Goal: Task Accomplishment & Management: Use online tool/utility

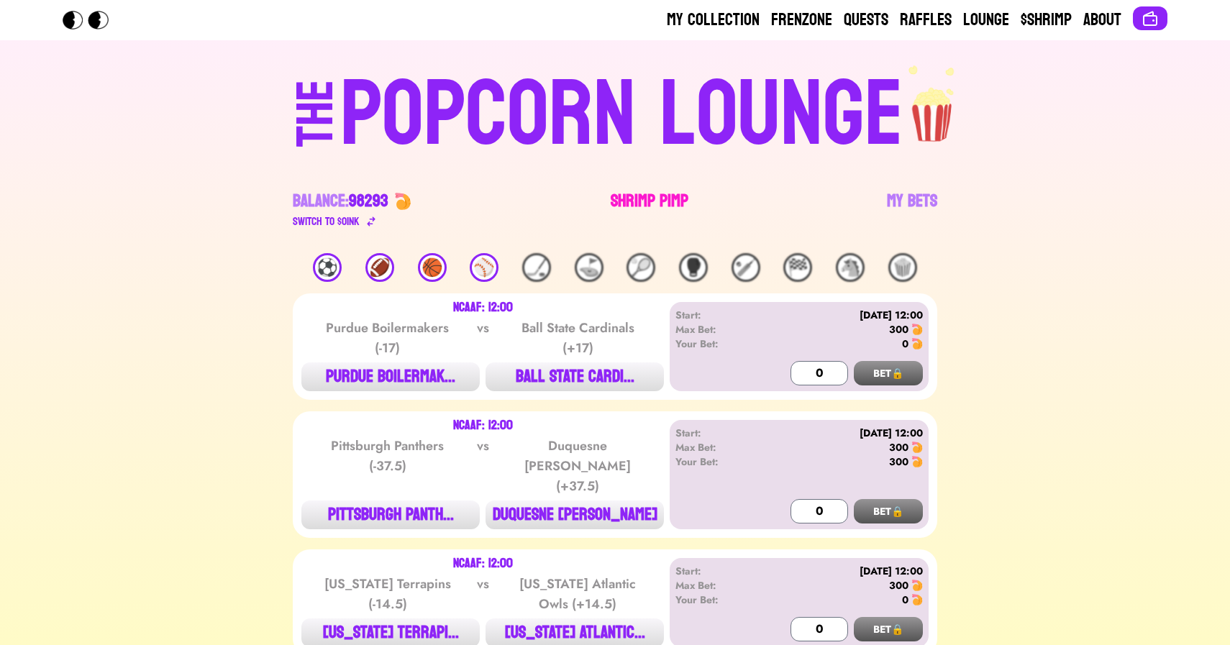
click at [612, 207] on link "Shrimp Pimp" at bounding box center [649, 210] width 78 height 40
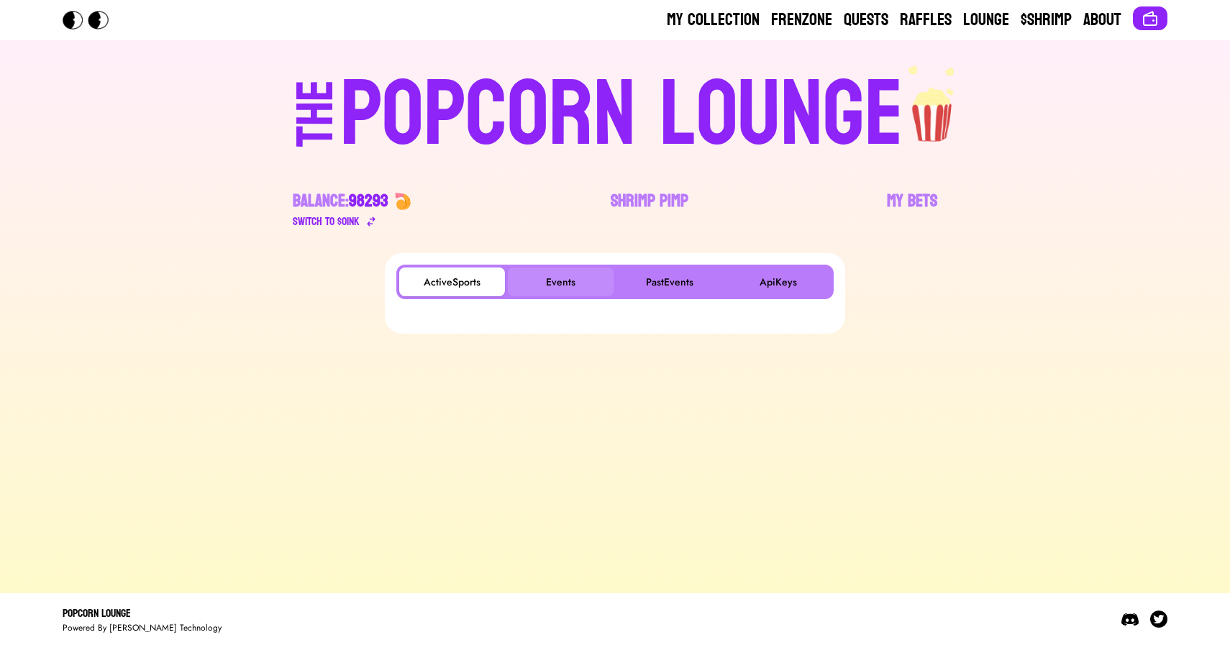
click at [552, 285] on button "Events" at bounding box center [561, 281] width 106 height 29
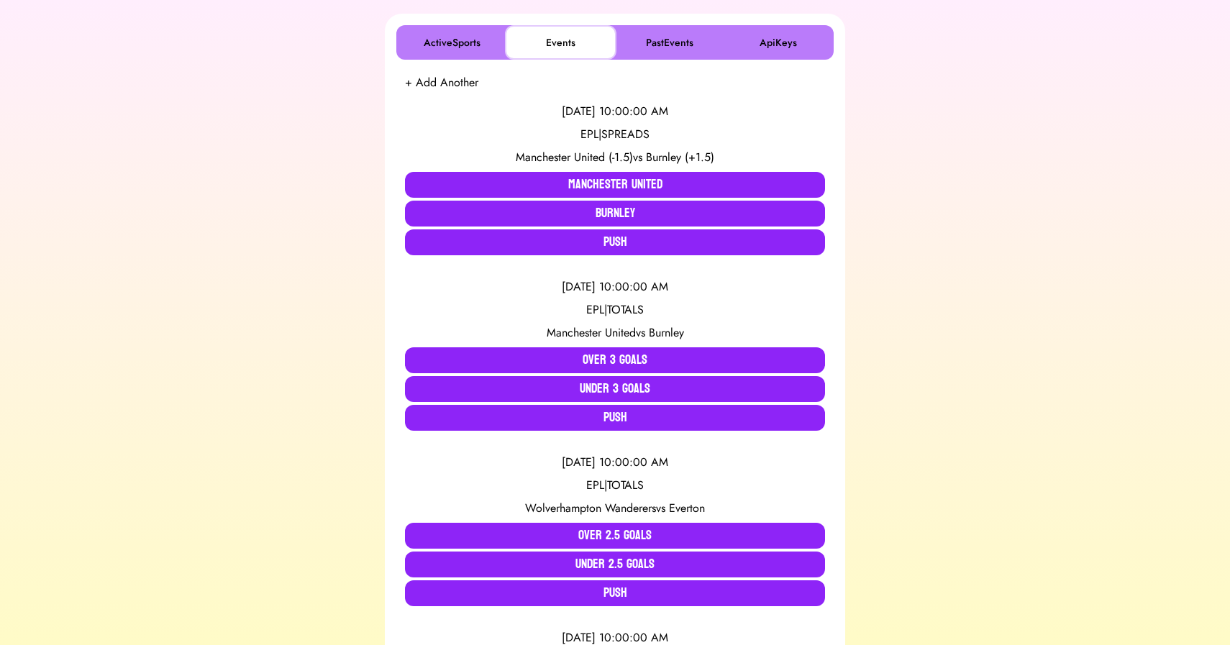
scroll to position [247, 0]
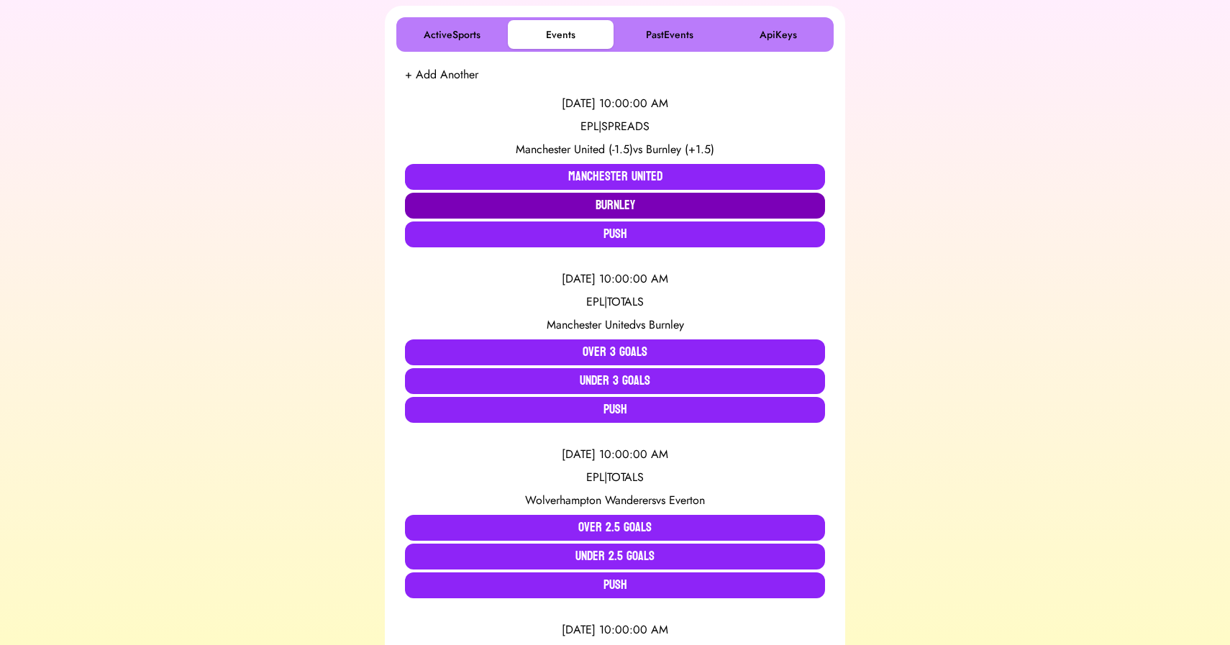
click at [593, 200] on button "Burnley" at bounding box center [615, 206] width 420 height 26
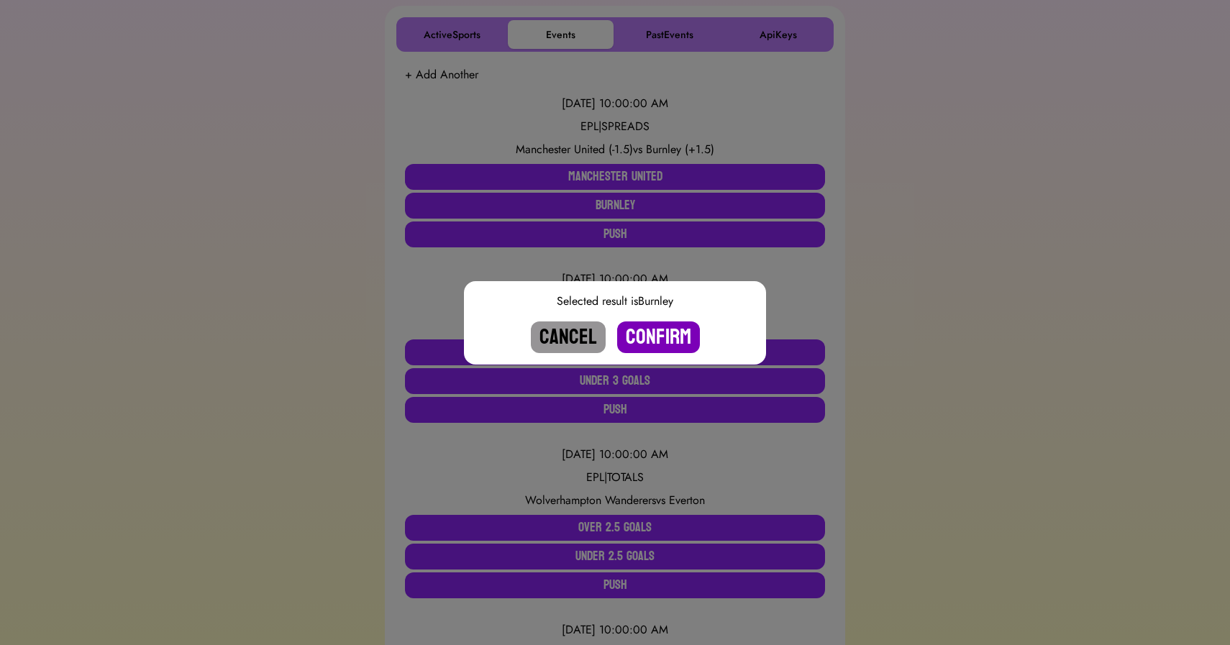
click at [651, 333] on button "Confirm" at bounding box center [658, 337] width 83 height 32
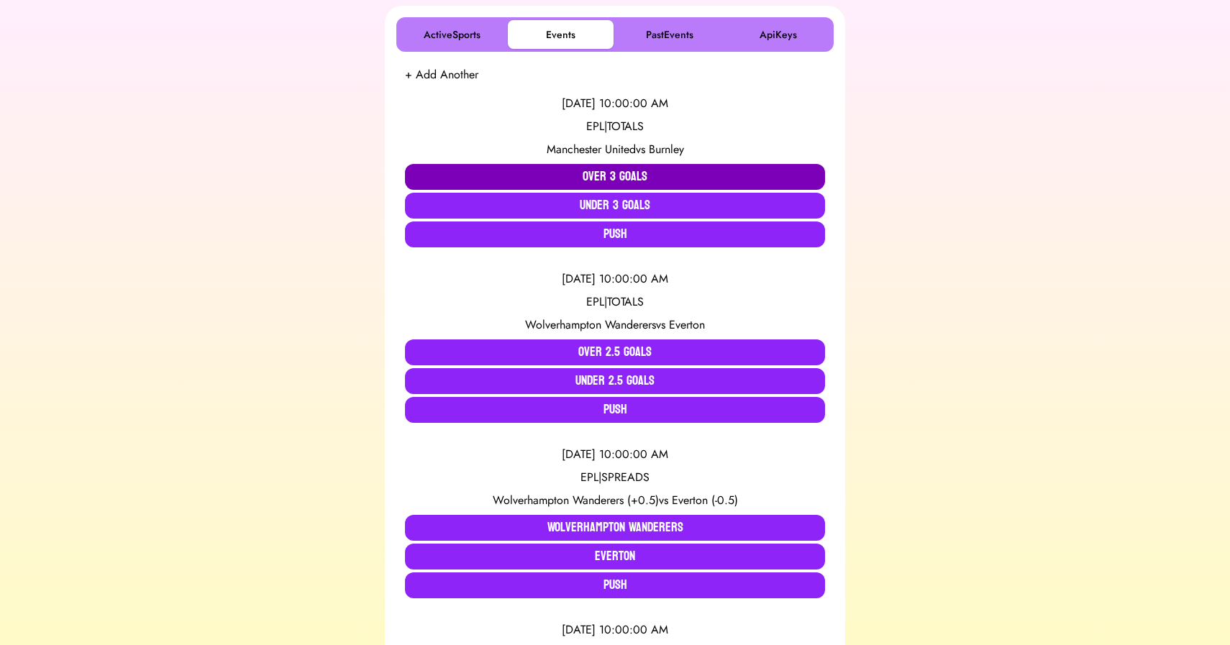
click at [580, 174] on button "Over 3 Goals" at bounding box center [615, 177] width 420 height 26
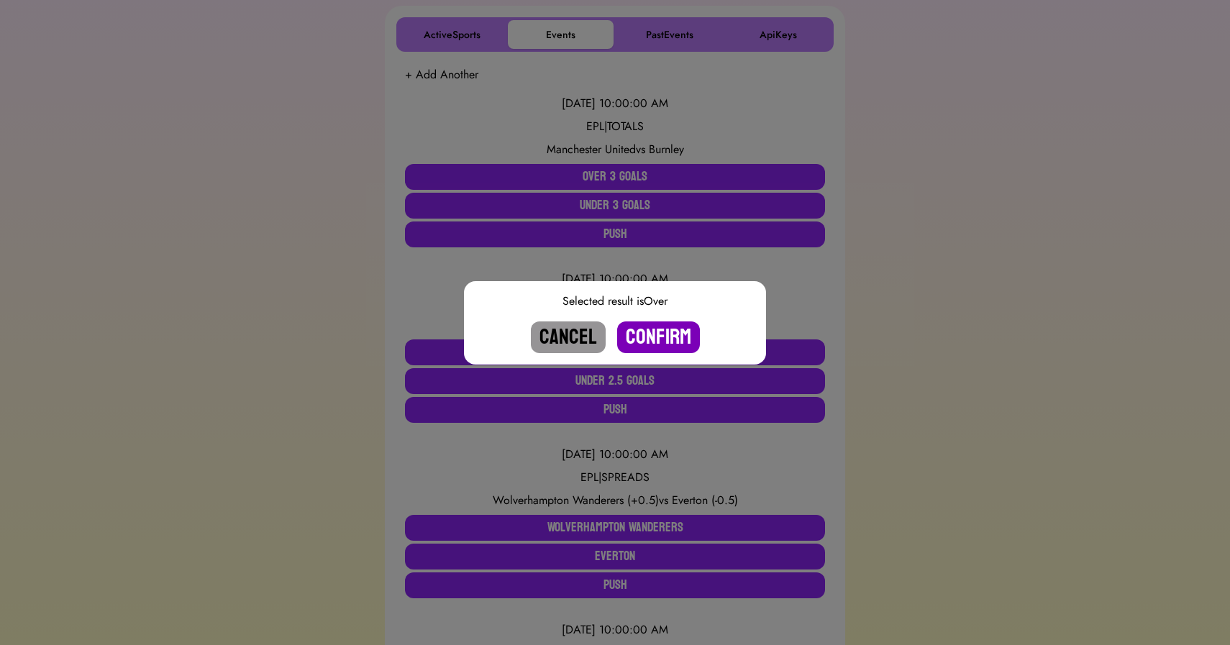
click at [659, 341] on button "Confirm" at bounding box center [658, 337] width 83 height 32
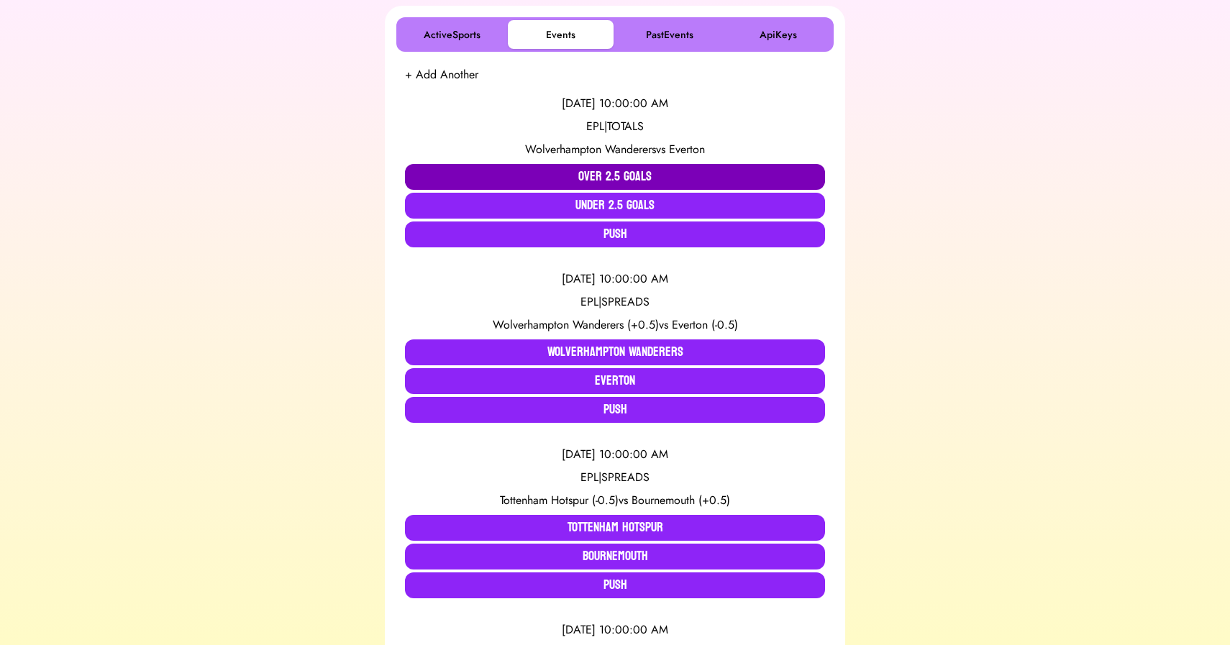
click at [609, 170] on button "Over 2.5 Goals" at bounding box center [615, 177] width 420 height 26
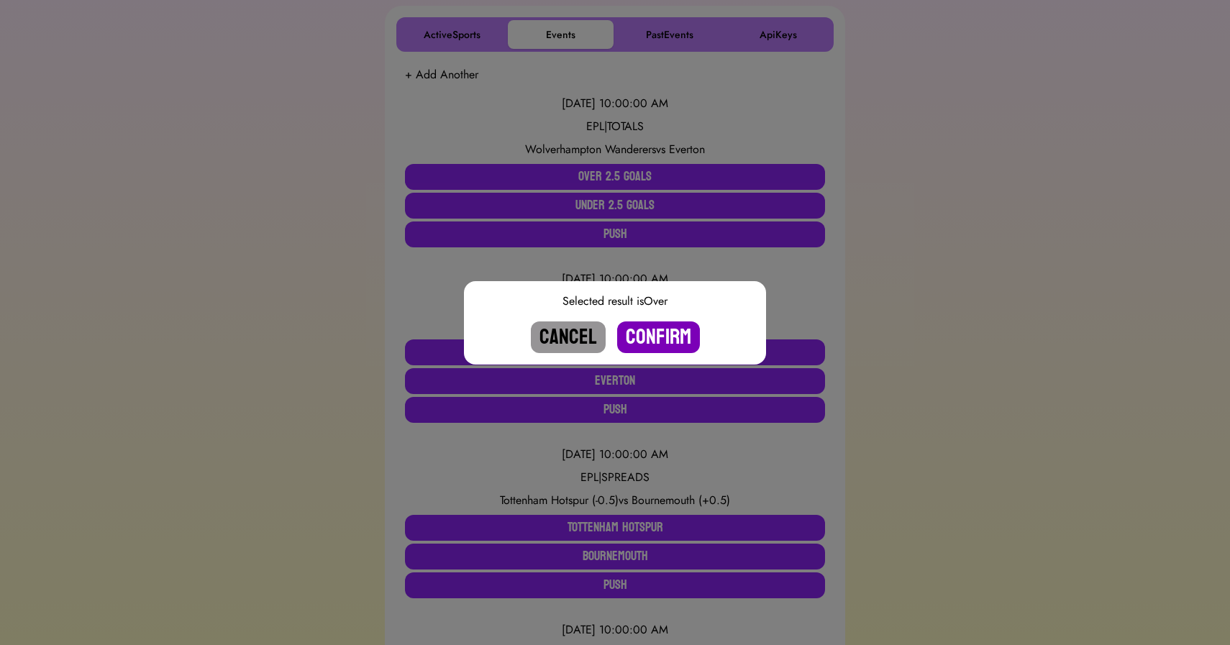
click at [651, 332] on button "Confirm" at bounding box center [658, 337] width 83 height 32
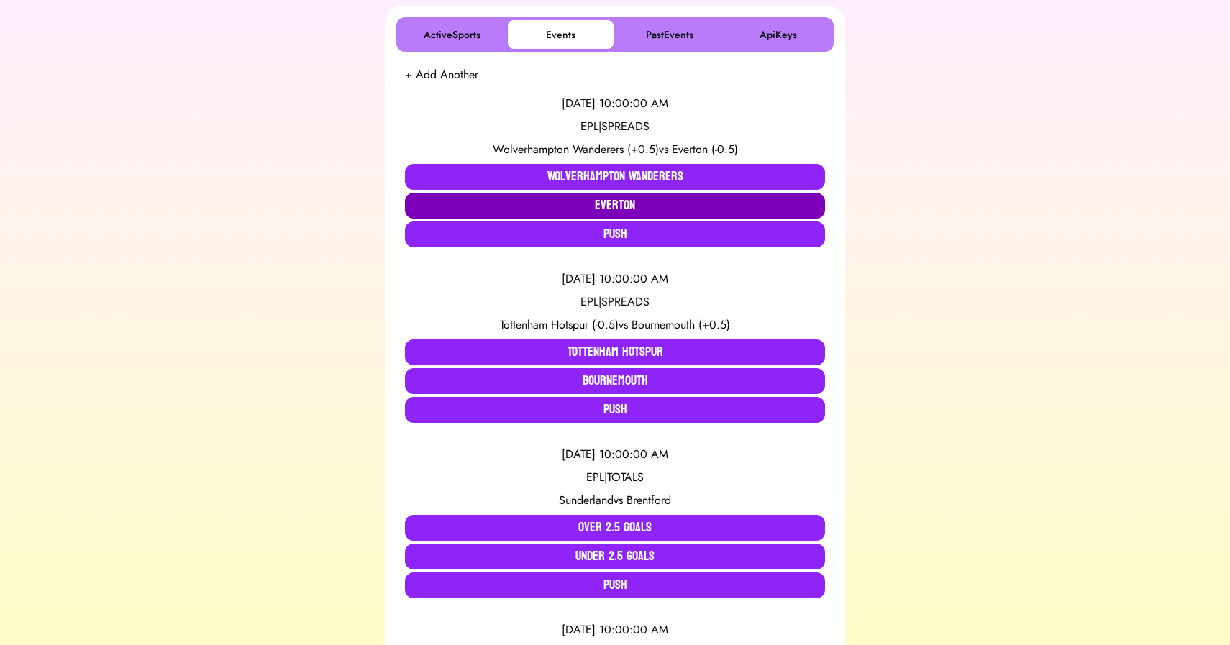
click at [622, 209] on button "Everton" at bounding box center [615, 206] width 420 height 26
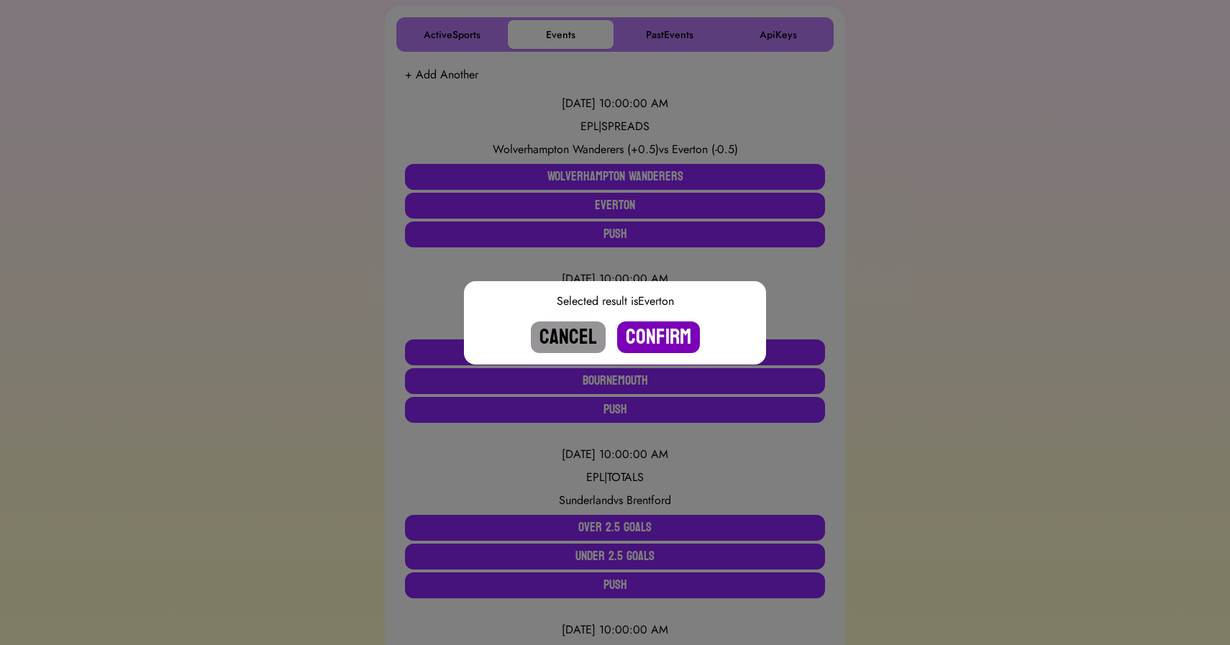
click at [652, 343] on button "Confirm" at bounding box center [658, 337] width 83 height 32
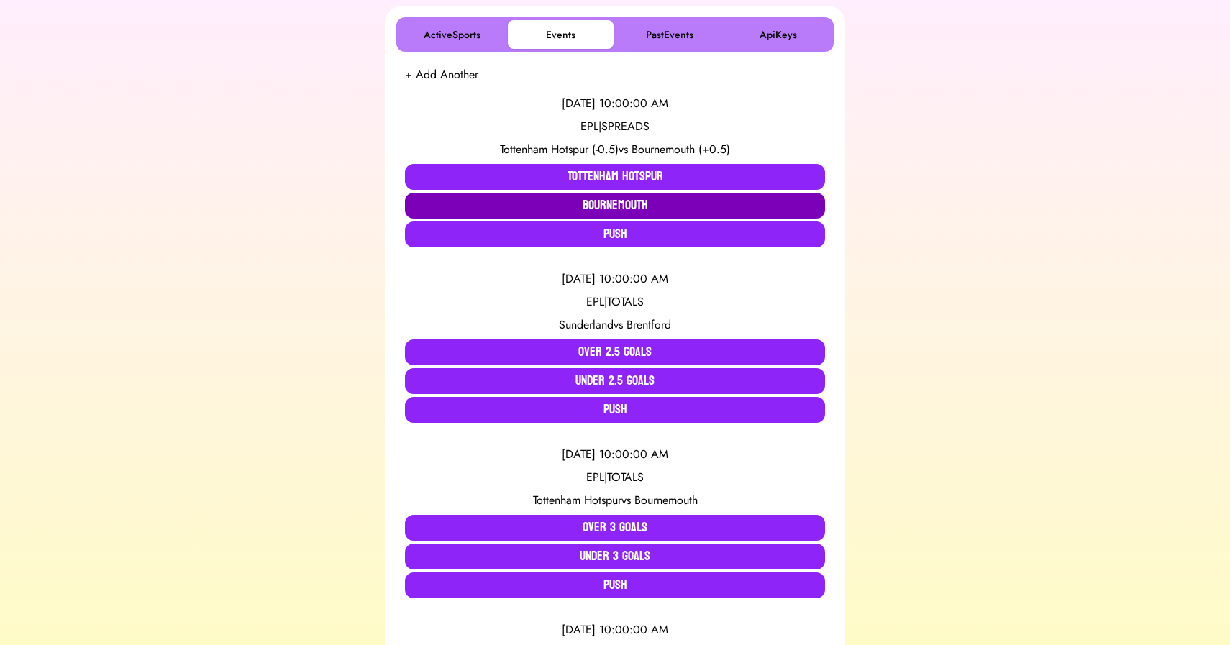
click at [591, 202] on button "Bournemouth" at bounding box center [615, 206] width 420 height 26
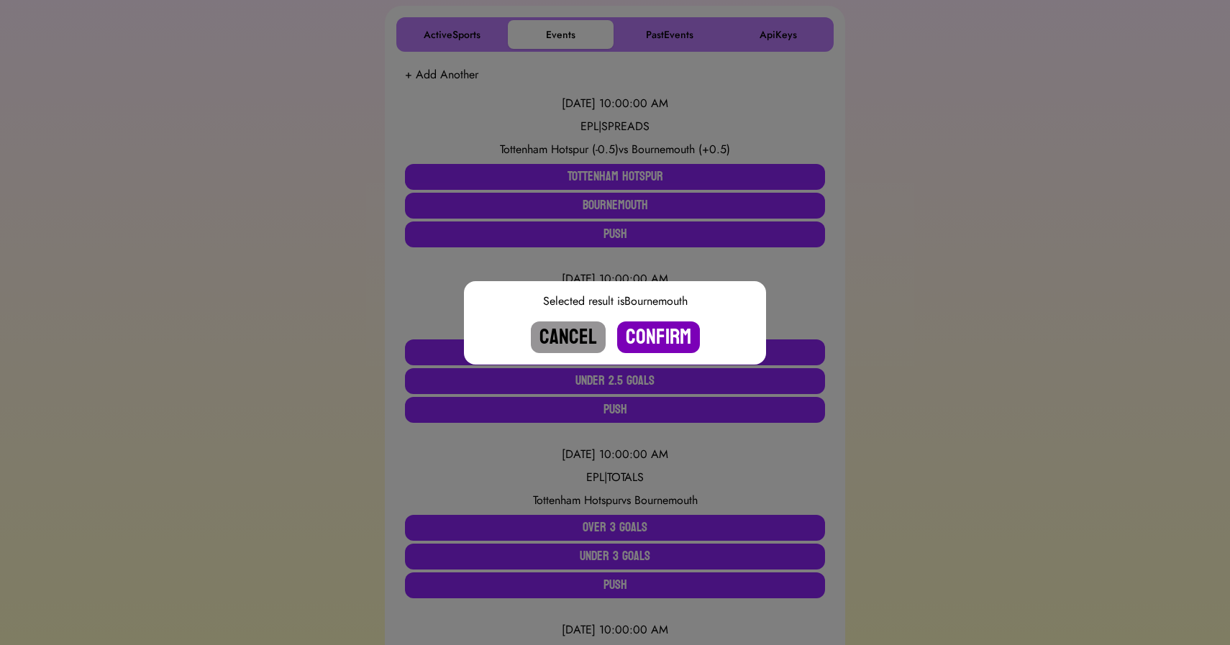
click at [654, 344] on button "Confirm" at bounding box center [658, 337] width 83 height 32
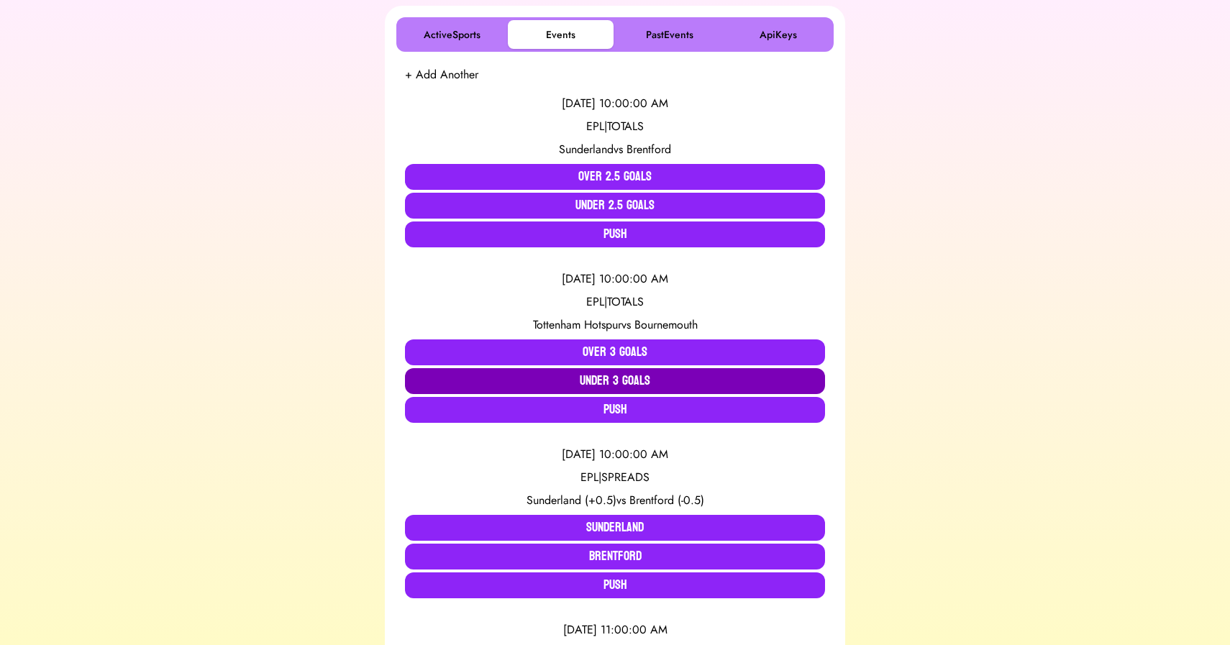
click at [611, 383] on button "Under 3 Goals" at bounding box center [615, 381] width 420 height 26
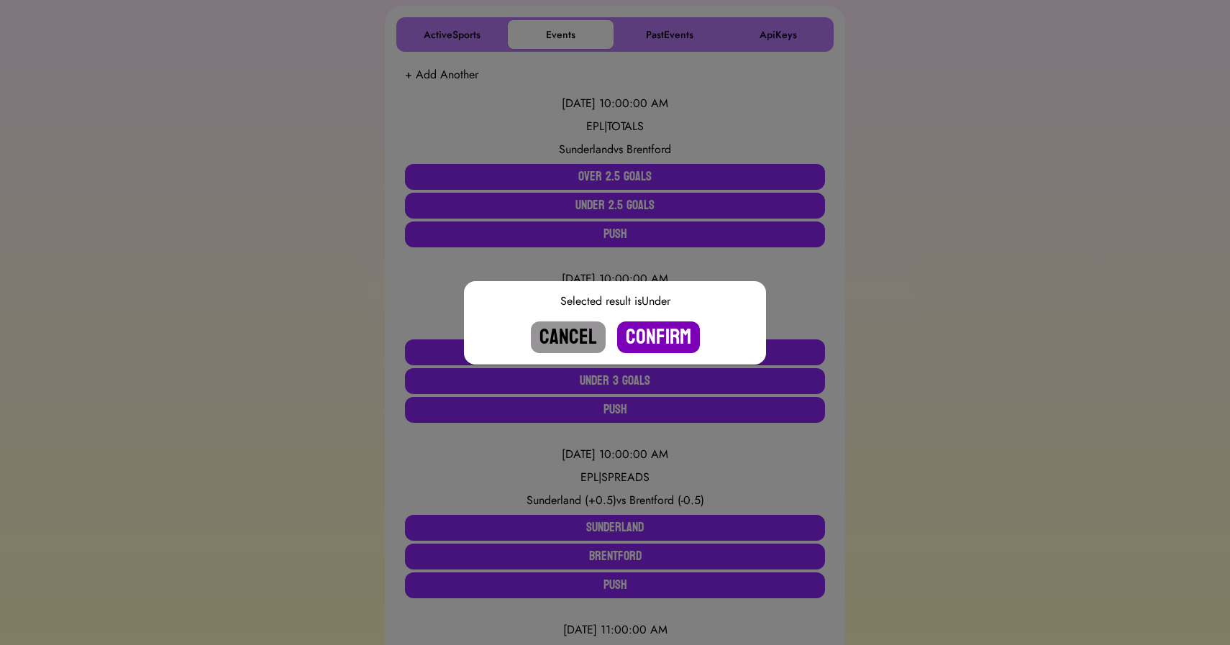
click at [644, 343] on button "Confirm" at bounding box center [658, 337] width 83 height 32
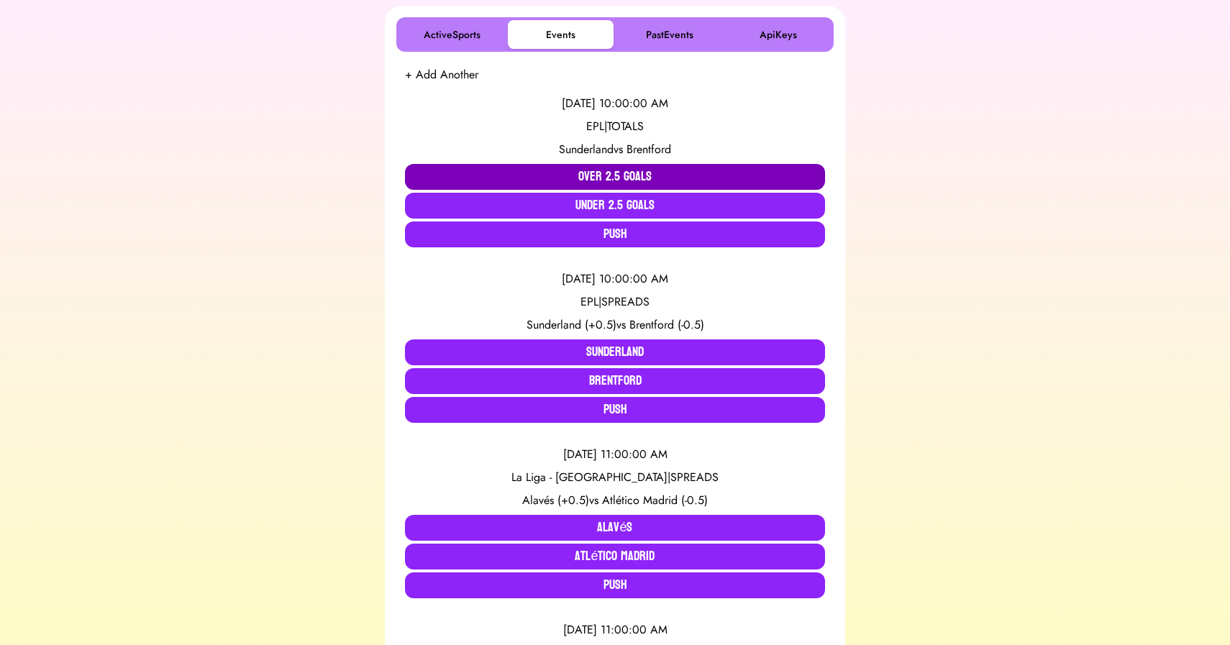
click at [523, 185] on button "Over 2.5 Goals" at bounding box center [615, 177] width 420 height 26
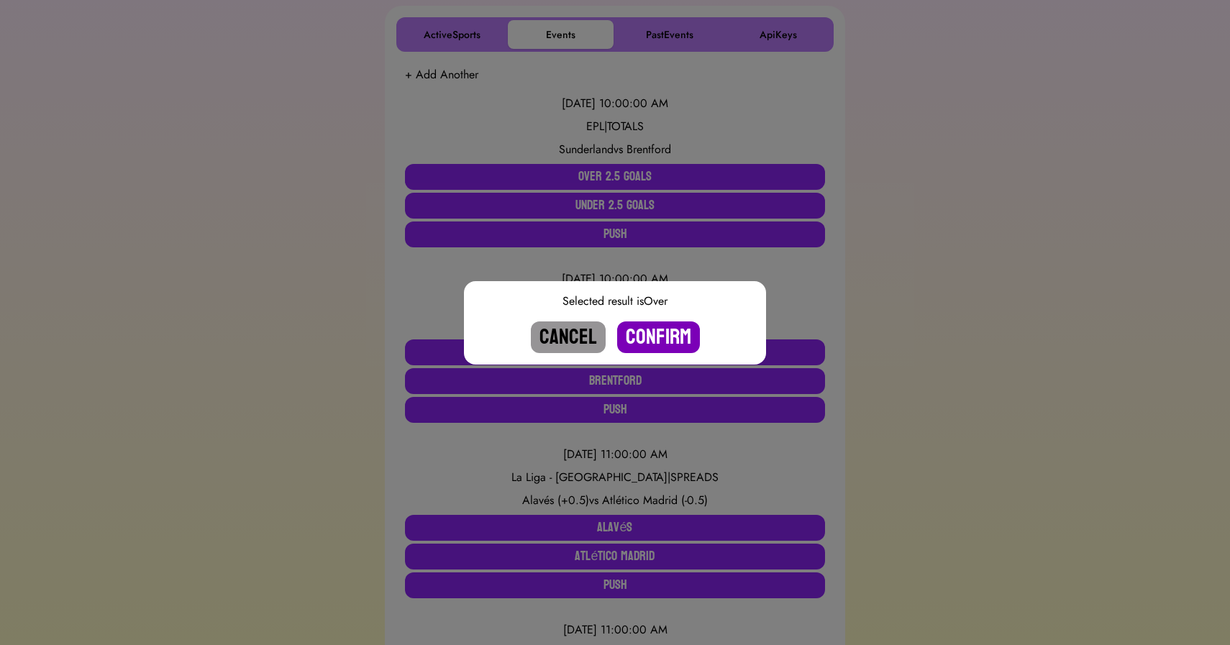
click at [657, 344] on button "Confirm" at bounding box center [658, 337] width 83 height 32
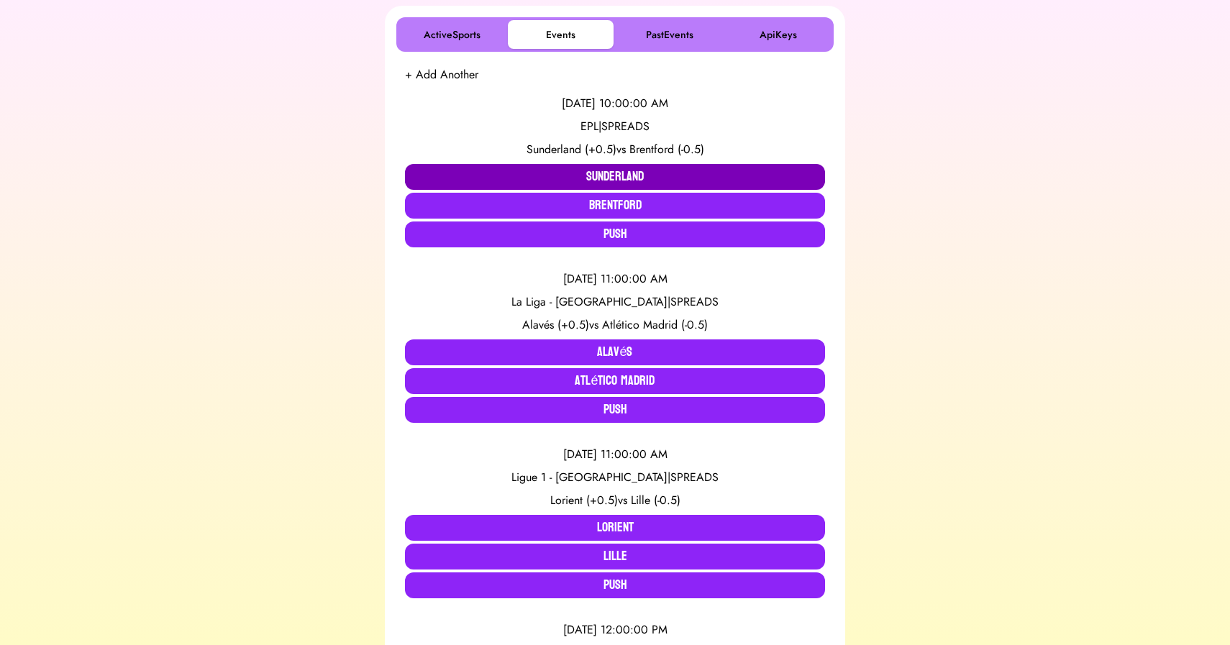
click at [576, 174] on button "Sunderland" at bounding box center [615, 177] width 420 height 26
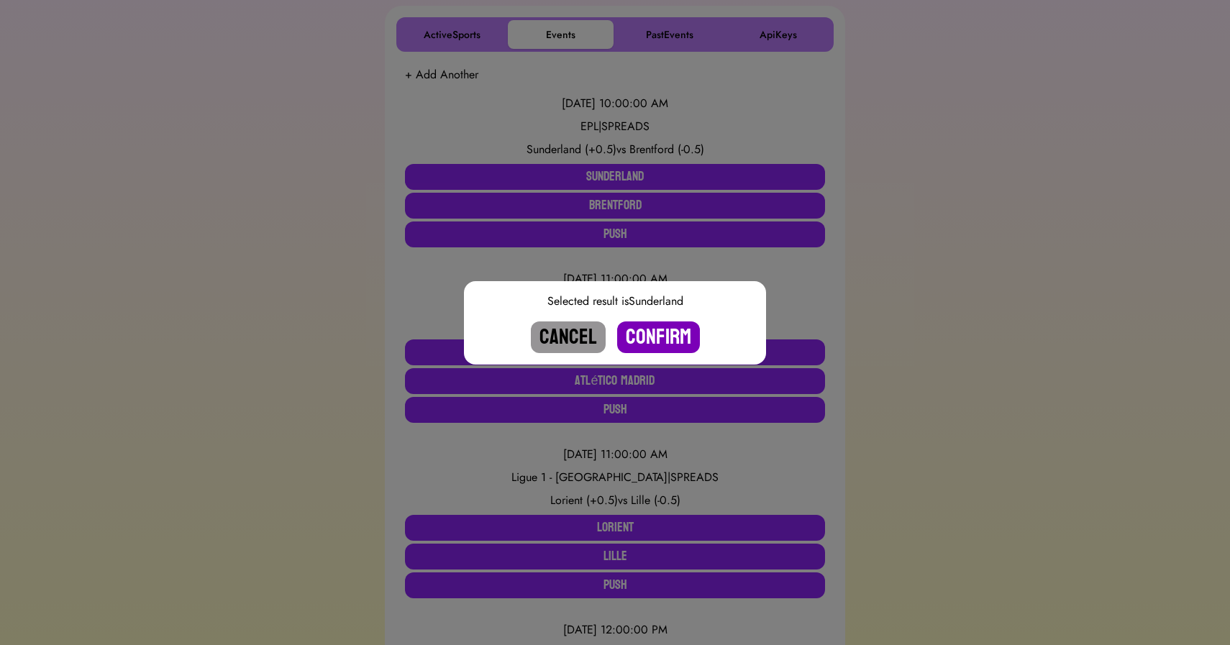
click at [657, 337] on button "Confirm" at bounding box center [658, 337] width 83 height 32
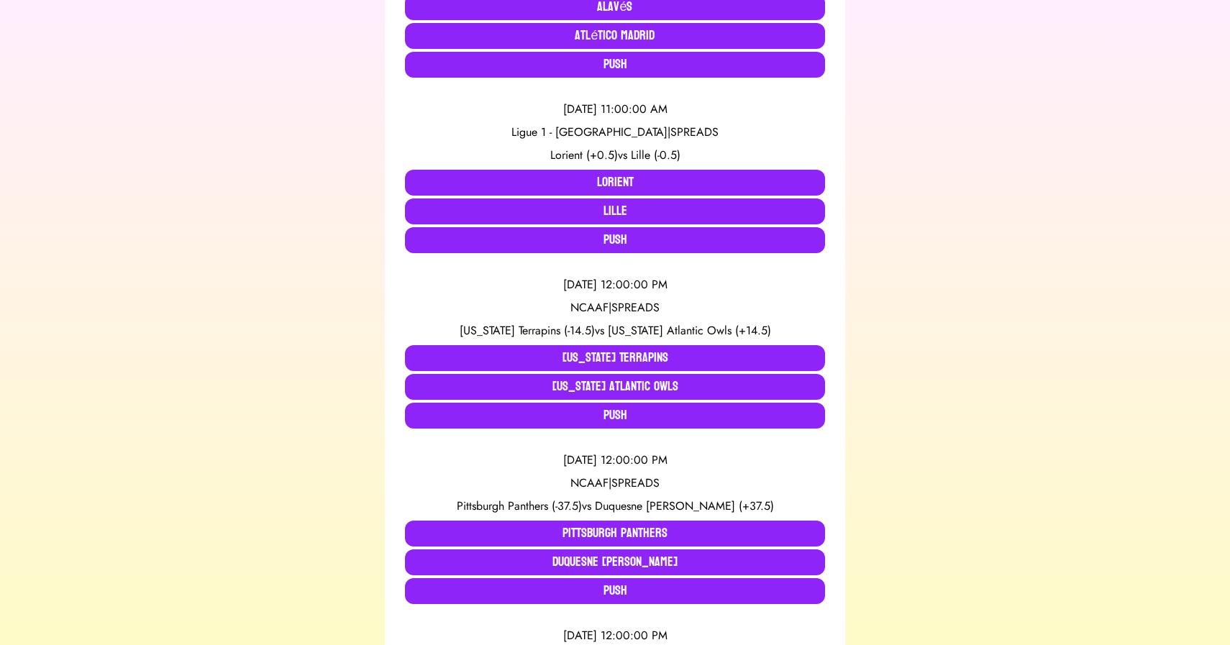
scroll to position [0, 0]
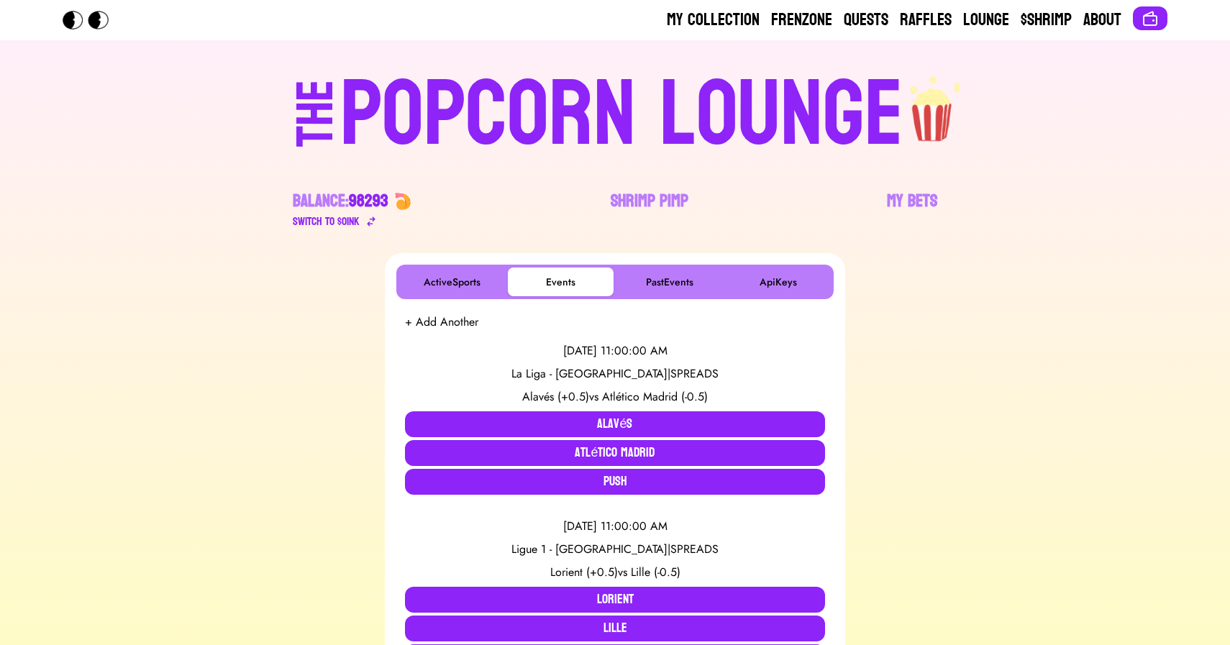
click at [449, 74] on div "POPCORN LOUNGE" at bounding box center [621, 115] width 563 height 92
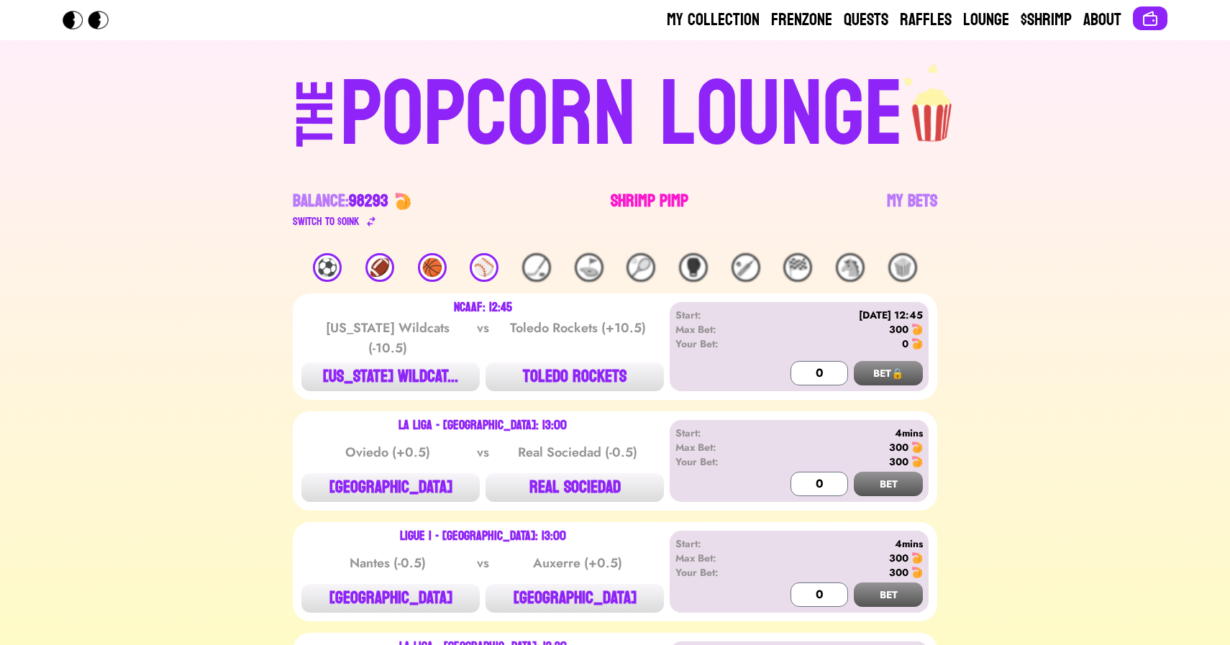
click at [636, 196] on link "Shrimp Pimp" at bounding box center [649, 210] width 78 height 40
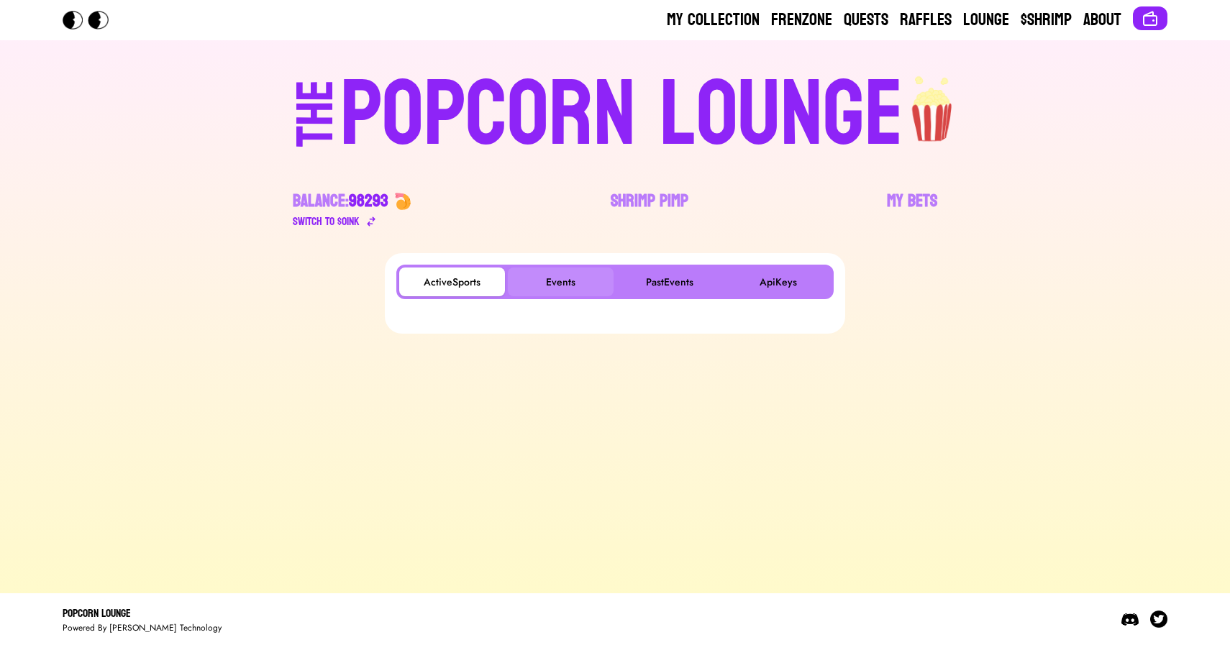
click at [578, 278] on button "Events" at bounding box center [561, 281] width 106 height 29
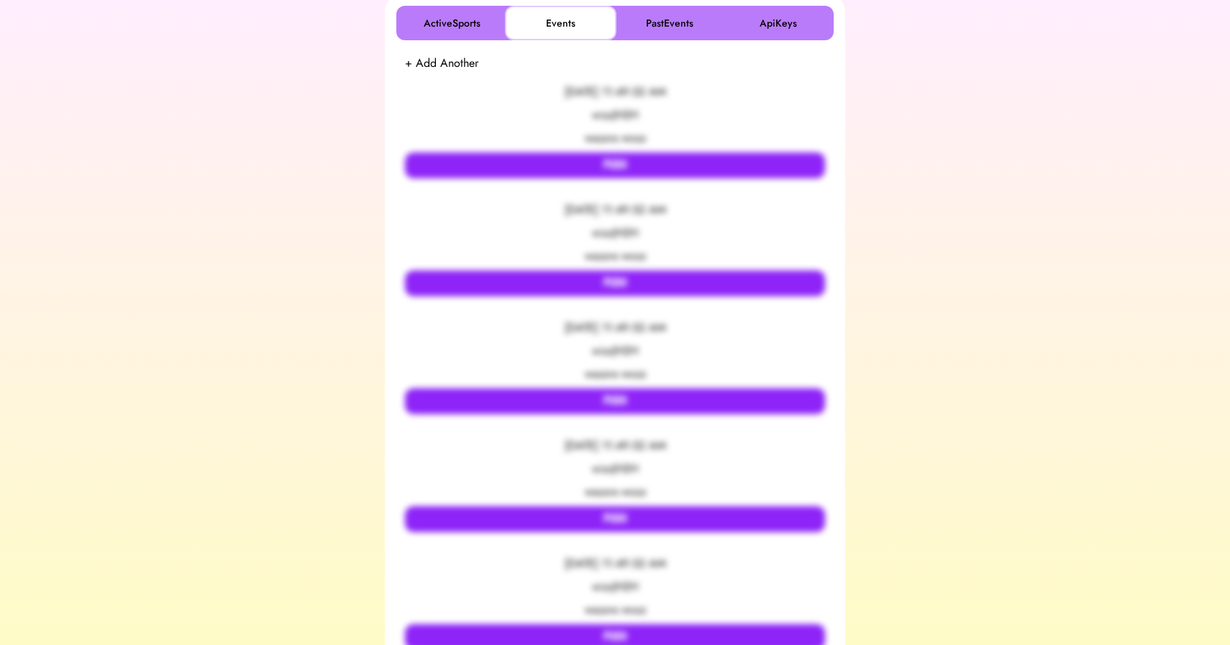
scroll to position [269, 0]
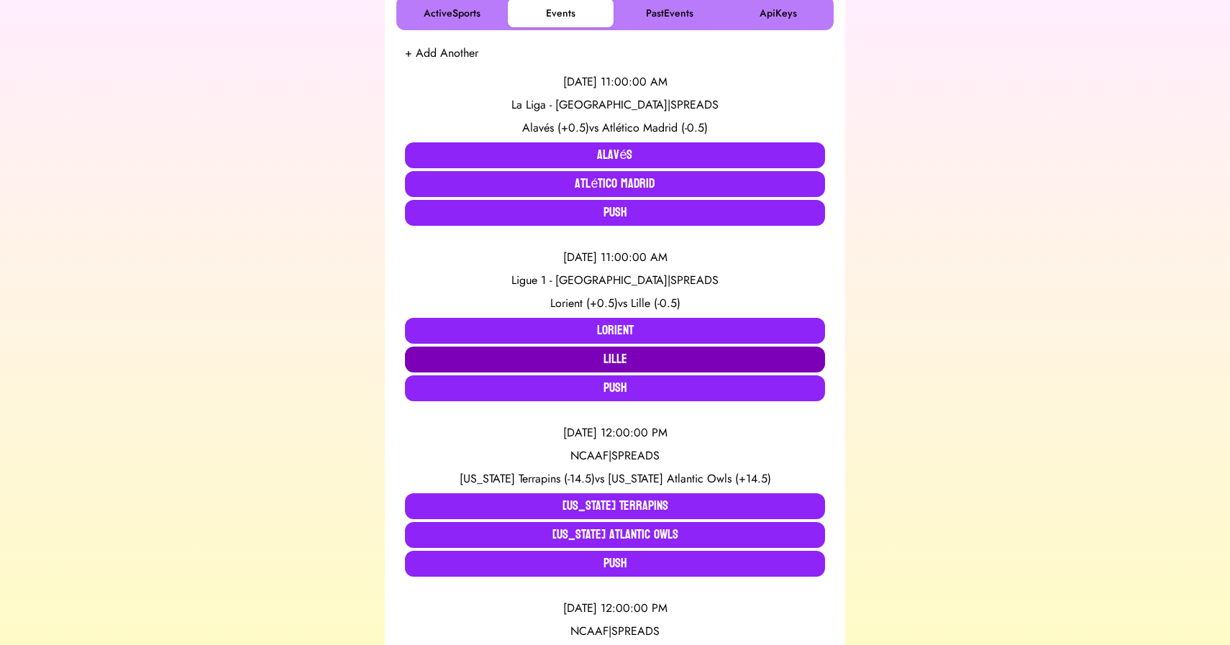
click at [685, 360] on button "Lille" at bounding box center [615, 360] width 420 height 26
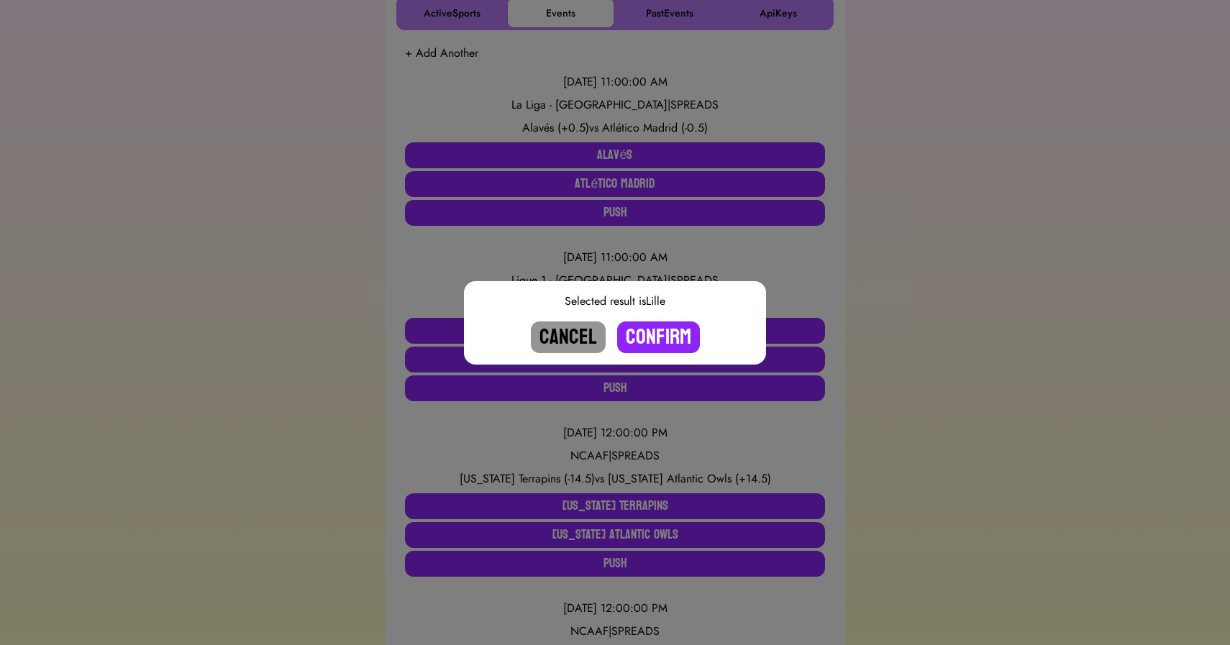
click at [562, 334] on button "Cancel" at bounding box center [568, 337] width 75 height 32
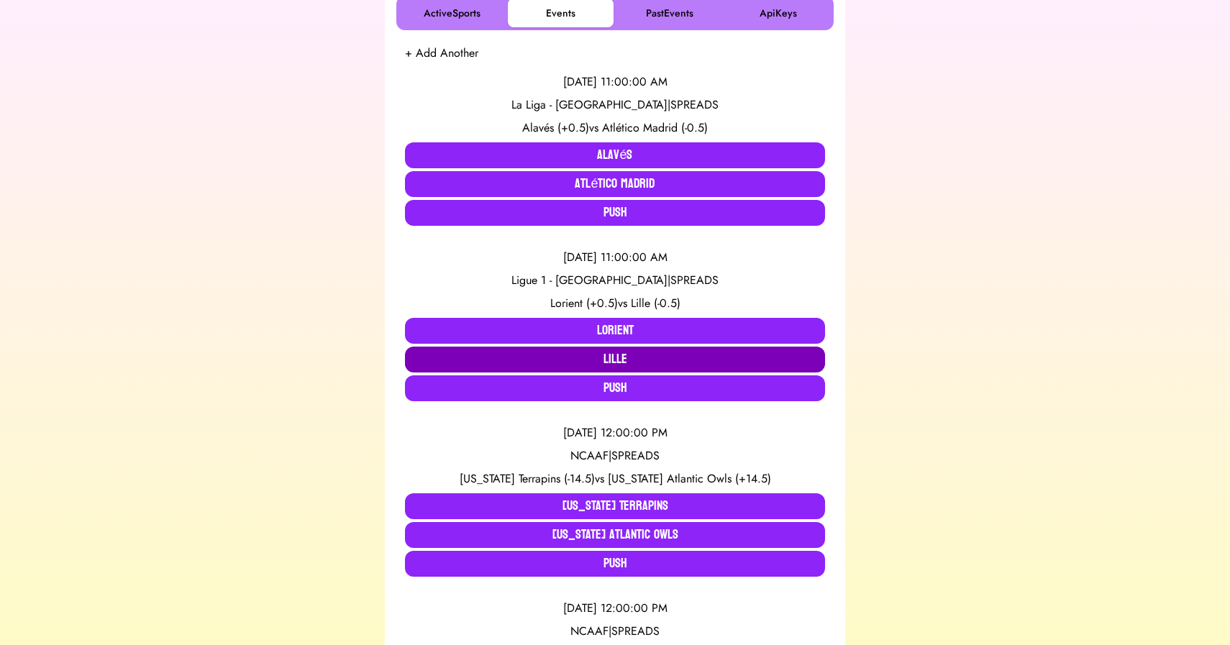
click at [631, 360] on button "Lille" at bounding box center [615, 360] width 420 height 26
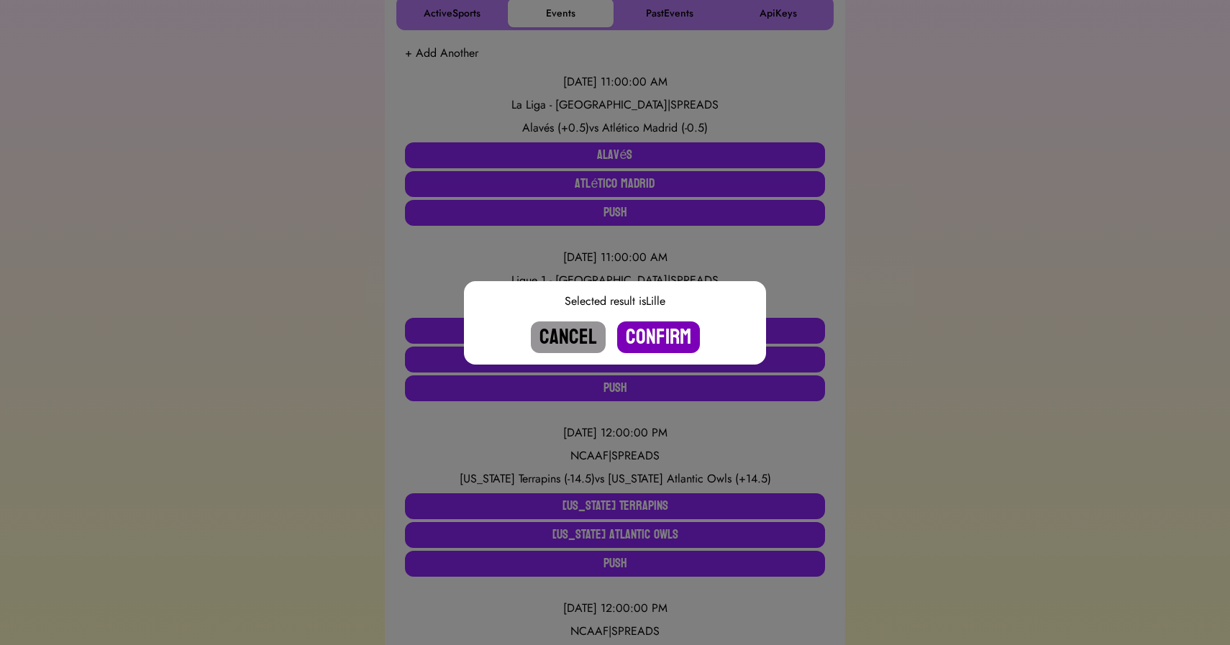
click at [659, 336] on button "Confirm" at bounding box center [658, 337] width 83 height 32
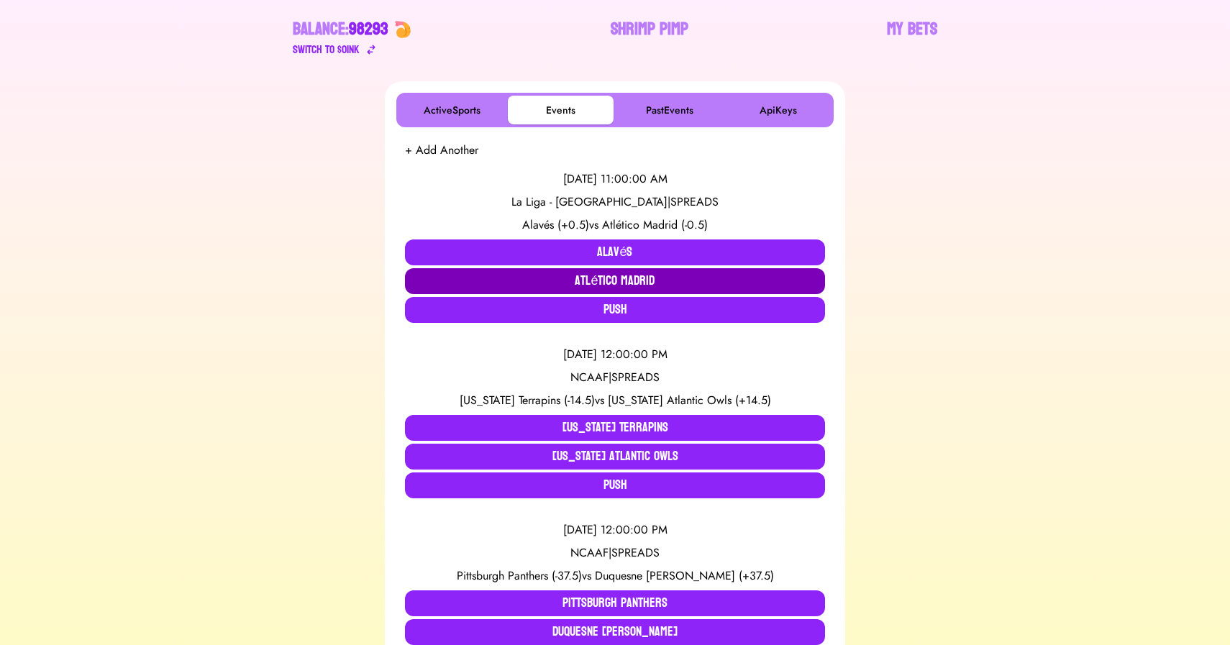
scroll to position [0, 0]
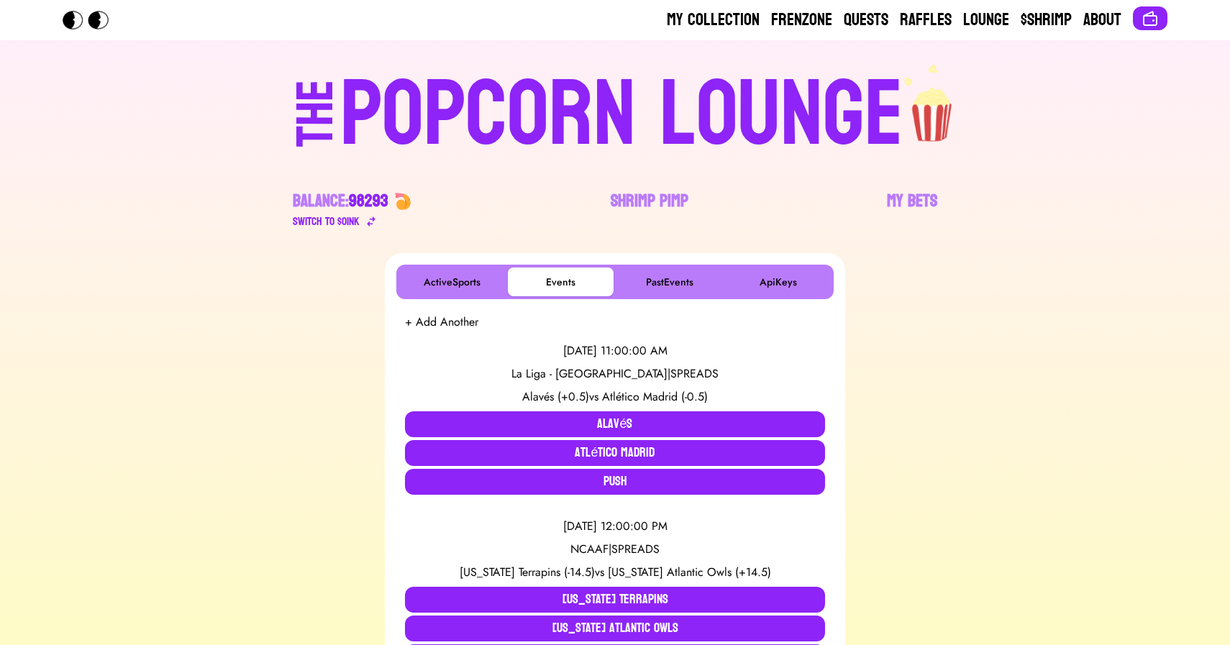
click at [593, 129] on div "POPCORN LOUNGE" at bounding box center [621, 115] width 563 height 92
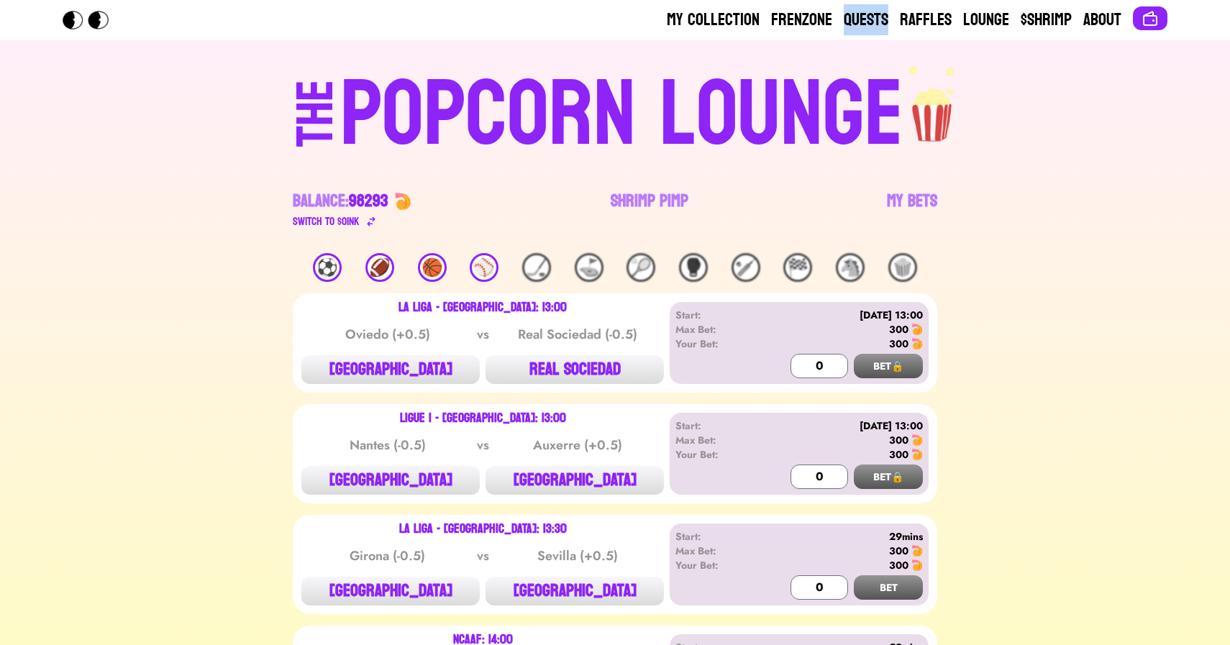
click at [342, 85] on div "THE" at bounding box center [316, 128] width 52 height 96
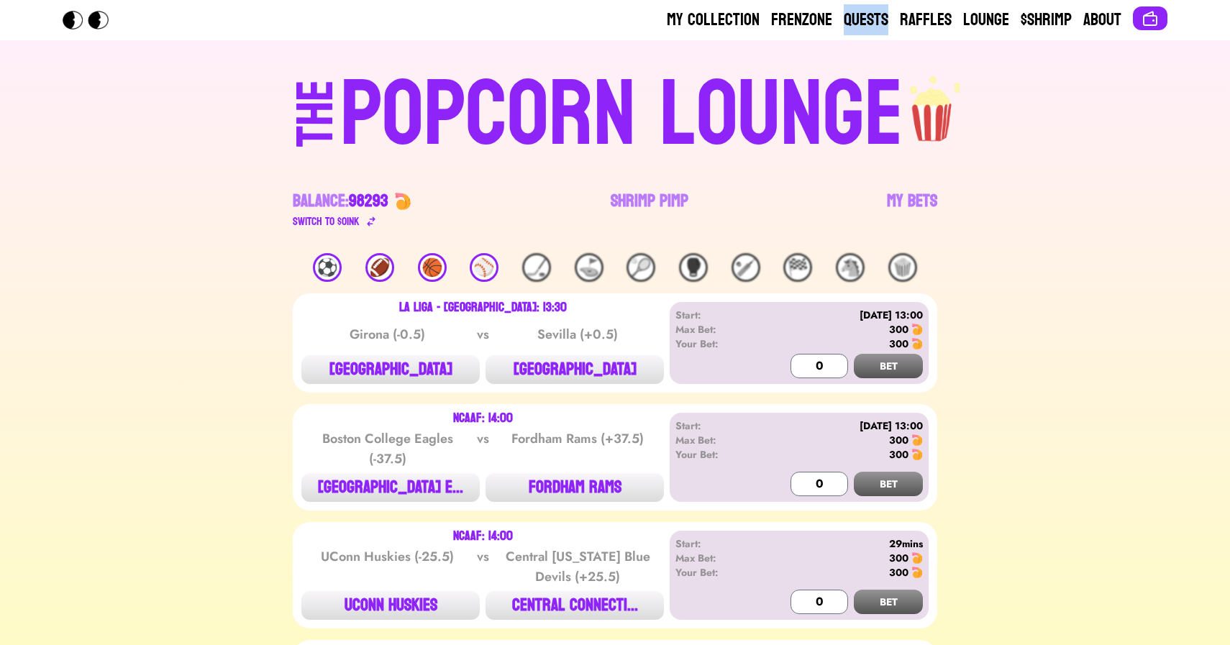
click at [197, 150] on div "THE POPCORN LOUNGE" at bounding box center [615, 112] width 886 height 98
click at [160, 206] on div "THE POPCORN LOUNGE Balance: 98293 Switch to $ OINK Shrimp Pimp My Bets" at bounding box center [615, 146] width 920 height 213
click at [861, 19] on link "Quests" at bounding box center [865, 20] width 45 height 23
